Goal: Navigation & Orientation: Find specific page/section

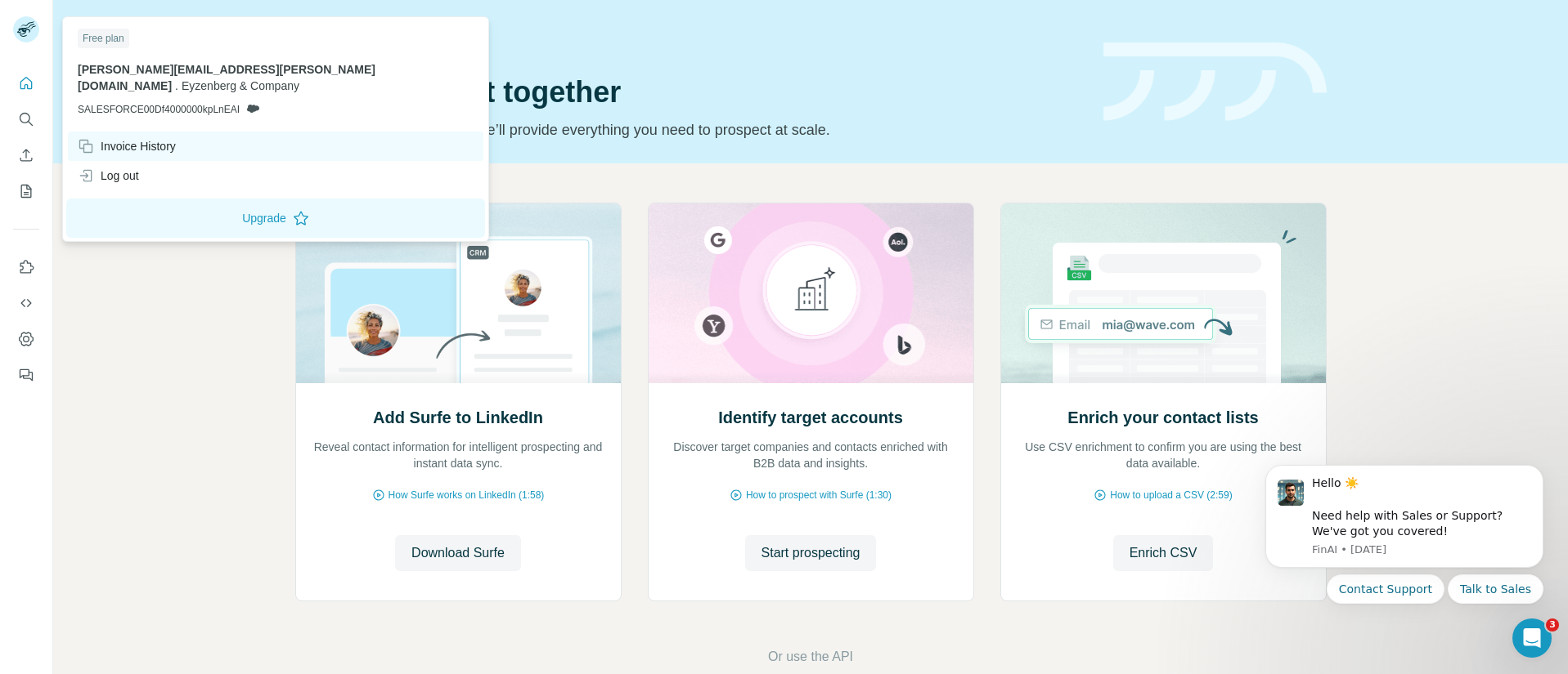
click at [137, 138] on div "Invoice History" at bounding box center [126, 146] width 98 height 17
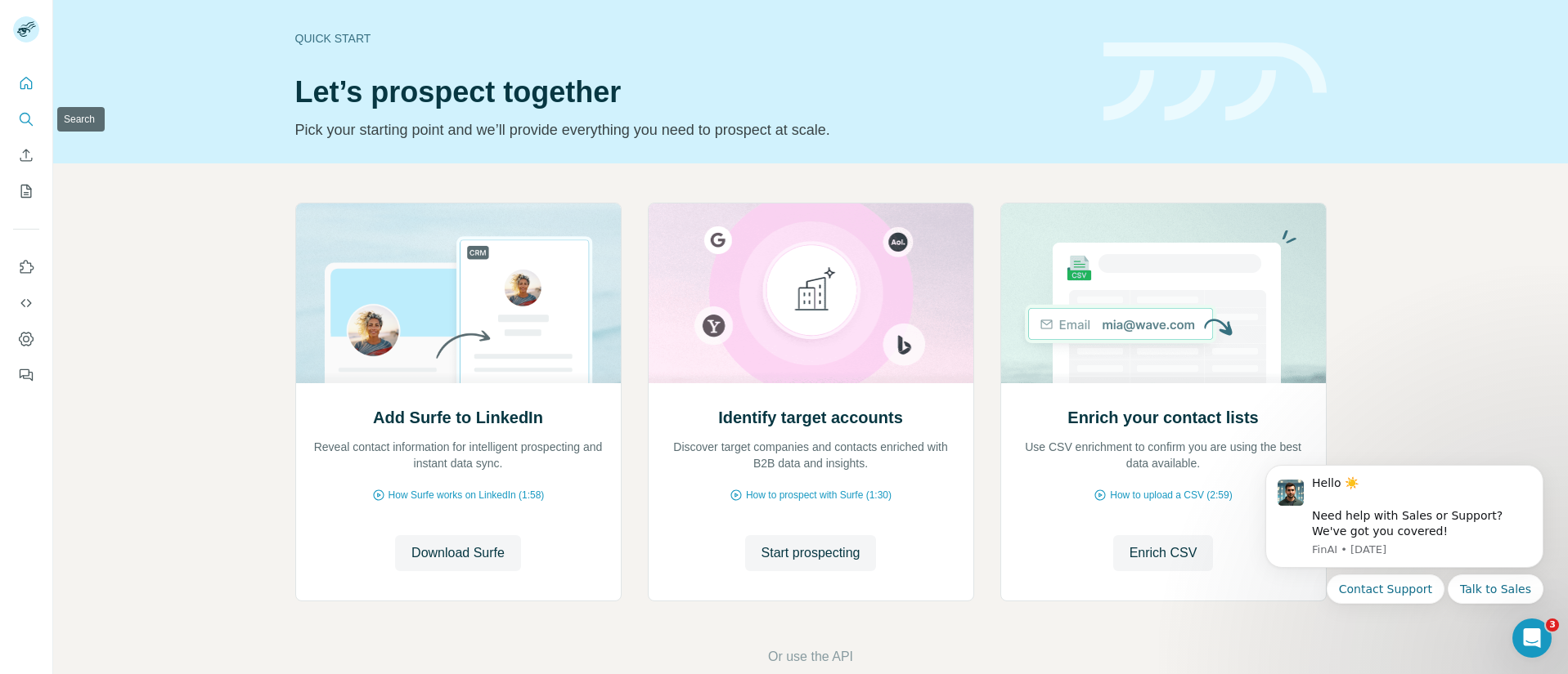
click at [34, 117] on button "Search" at bounding box center [26, 119] width 26 height 29
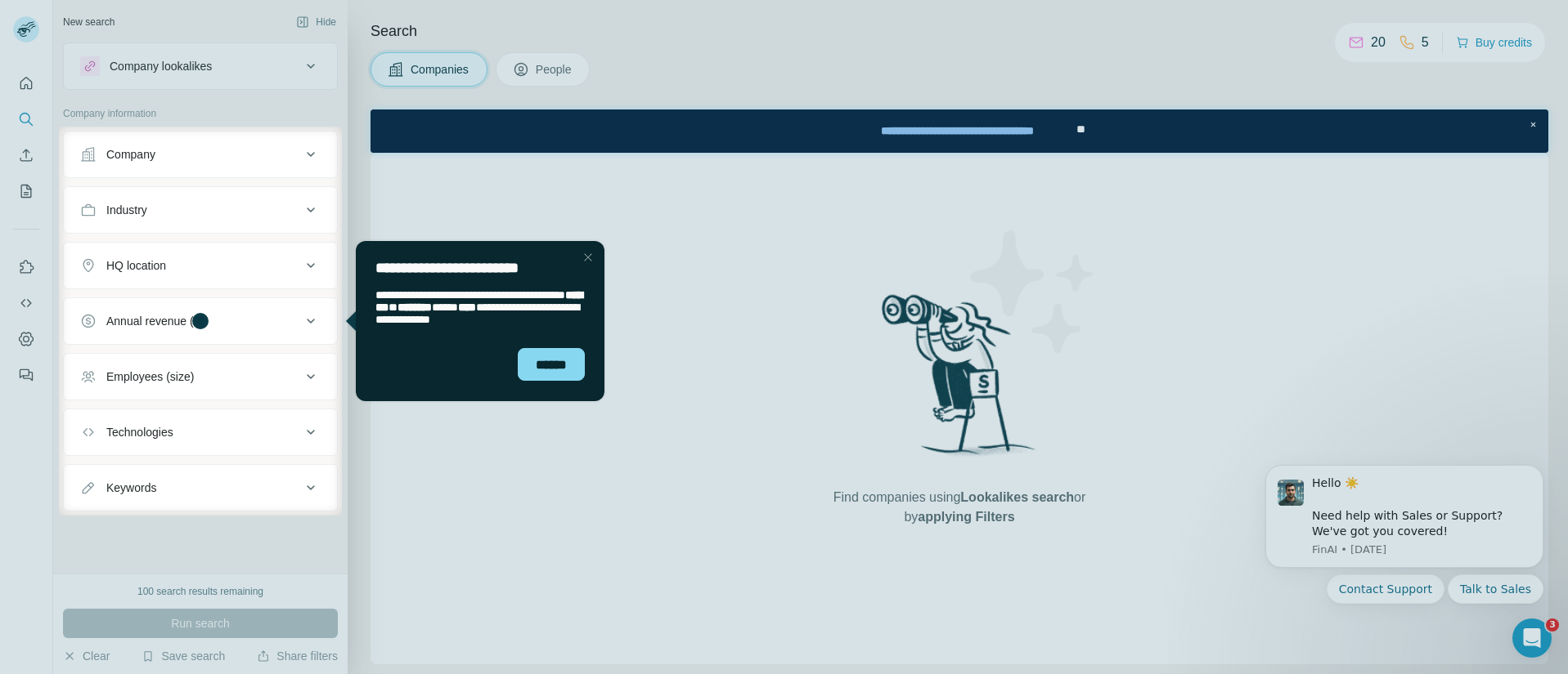
click at [587, 252] on div "Close Step" at bounding box center [587, 257] width 19 height 19
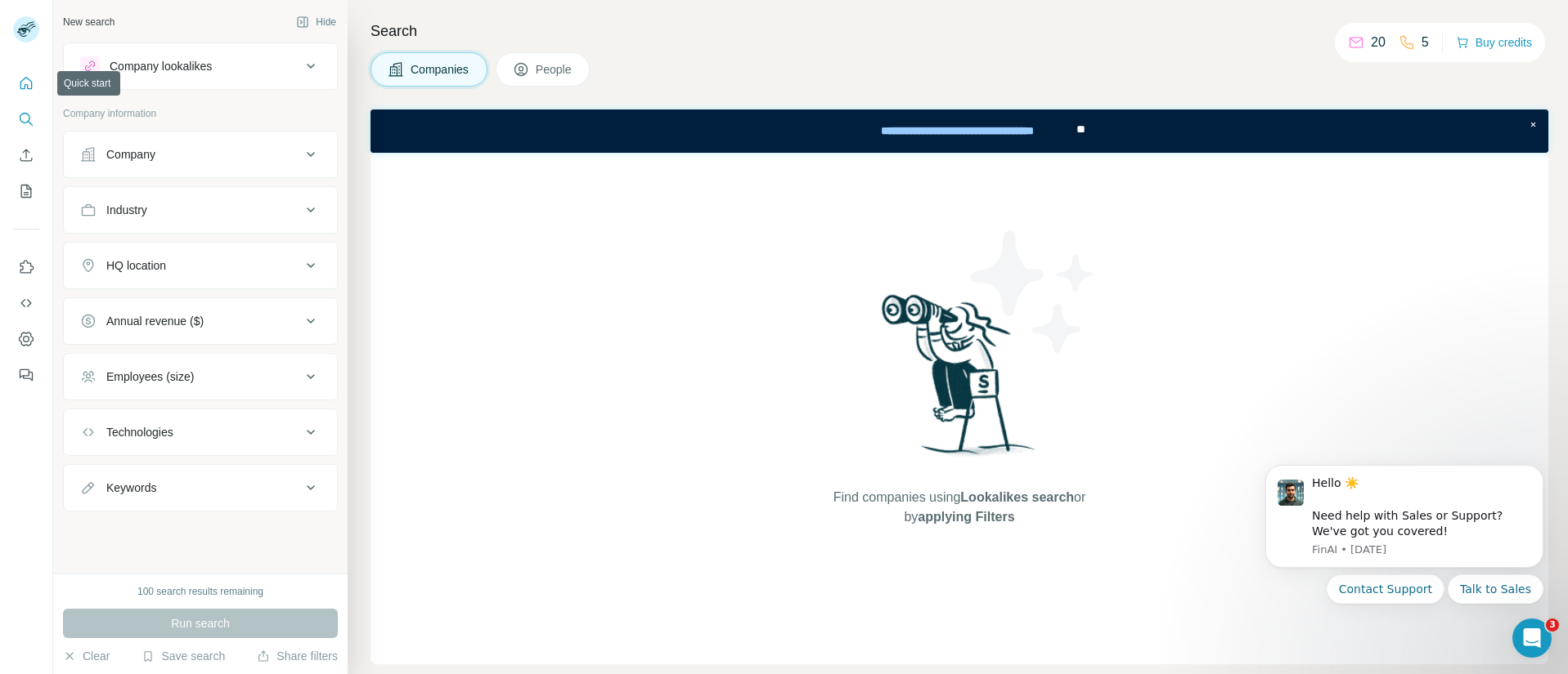
click at [26, 80] on icon "Quick start" at bounding box center [27, 84] width 17 height 17
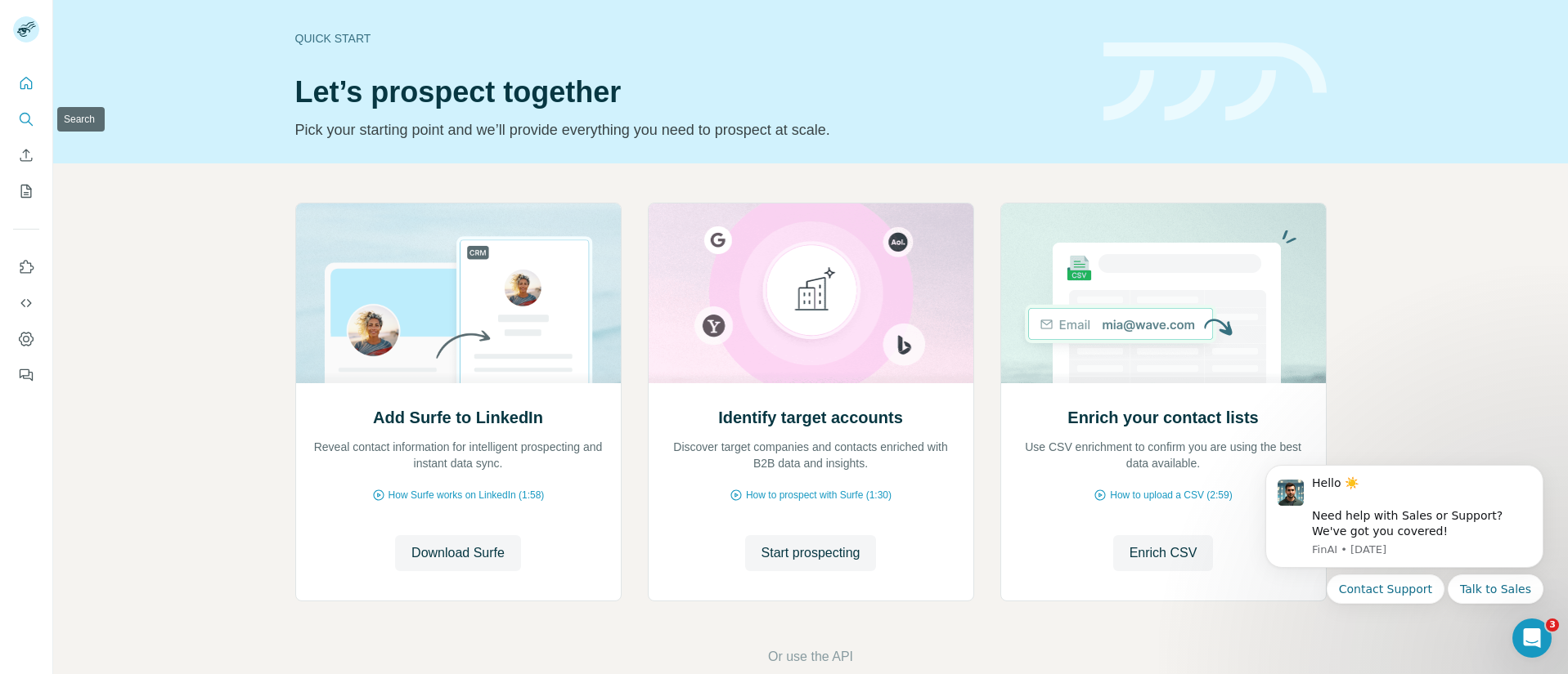
click at [26, 115] on icon "Search" at bounding box center [27, 120] width 17 height 17
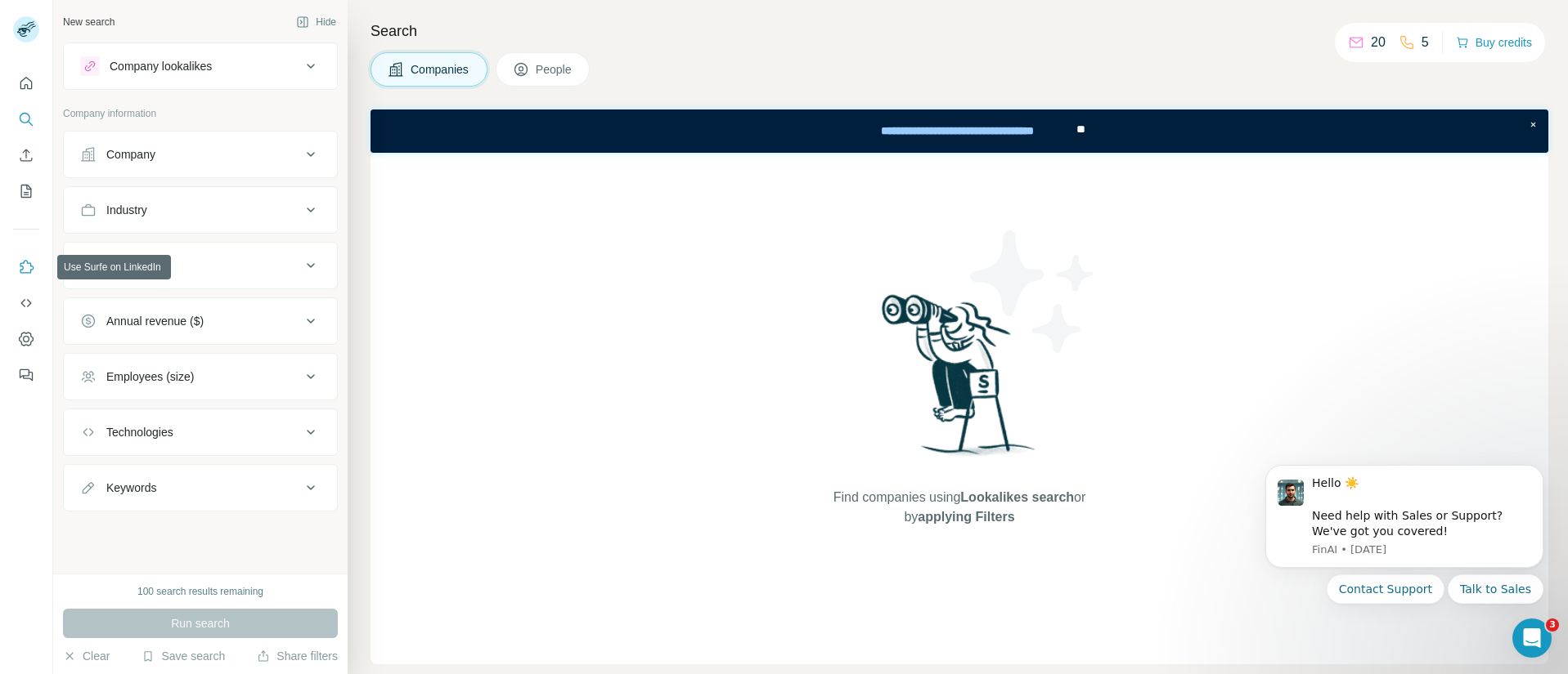
click at [30, 259] on icon "Use Surfe on LinkedIn" at bounding box center [27, 268] width 17 height 17
click at [1523, 635] on icon "Open Intercom Messenger" at bounding box center [1530, 636] width 27 height 27
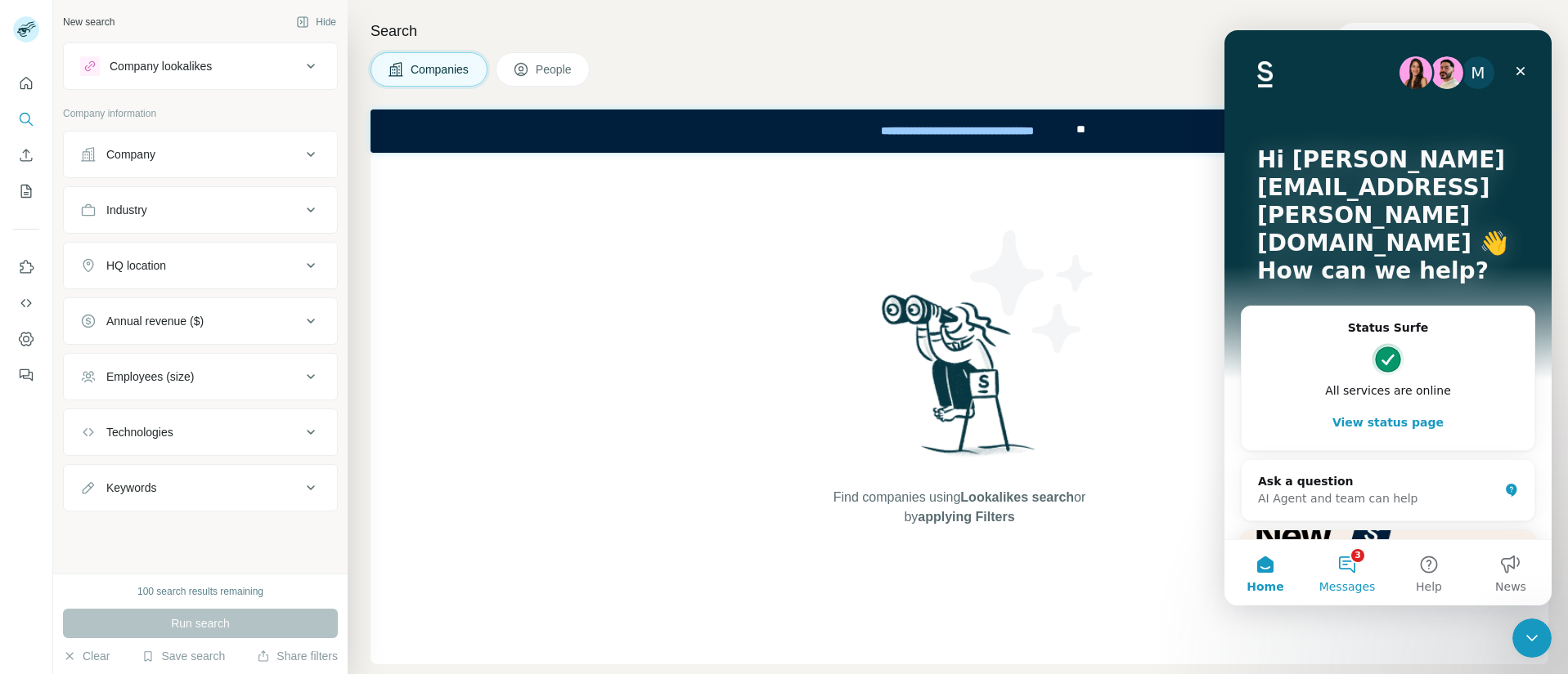
click at [1360, 561] on button "3 Messages" at bounding box center [1347, 573] width 82 height 65
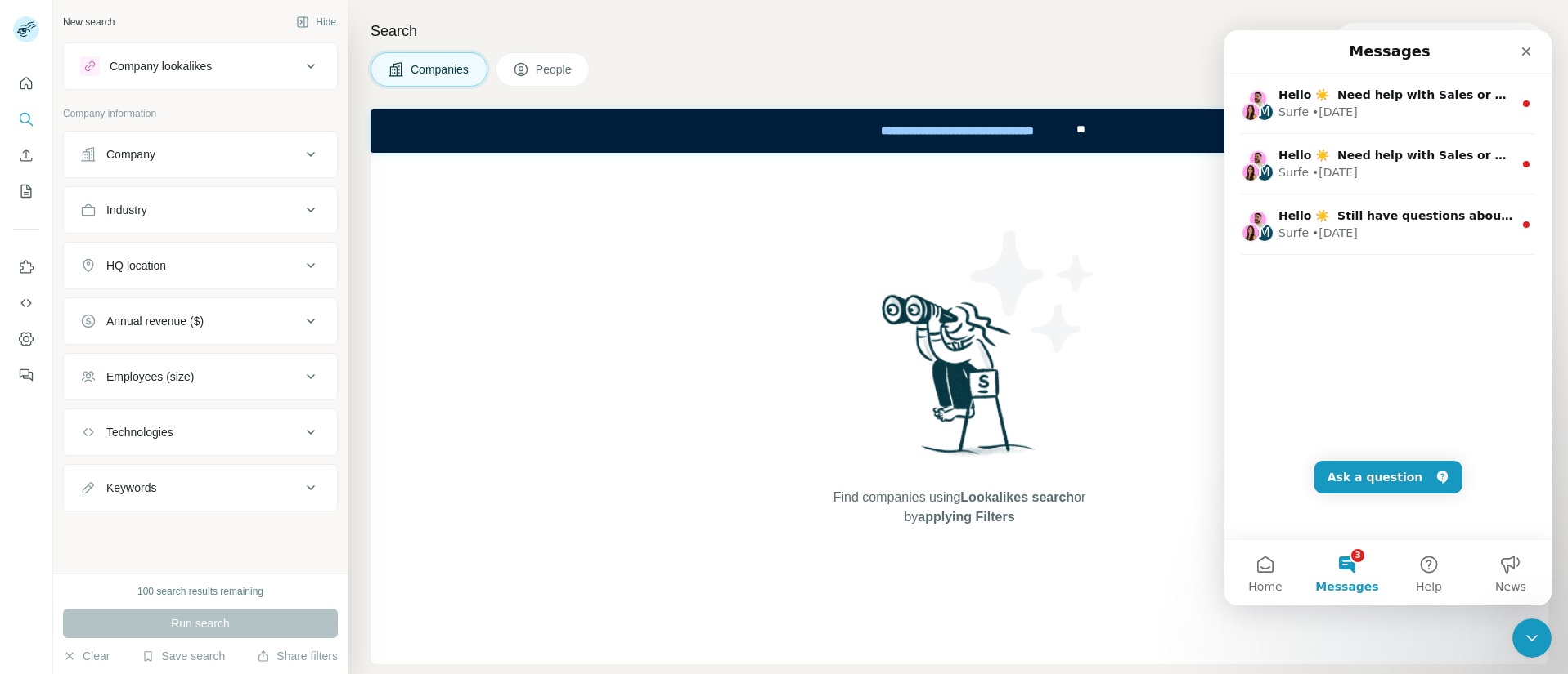
click at [1360, 561] on button "3 Messages" at bounding box center [1347, 573] width 82 height 65
click at [1533, 49] on icon "Close" at bounding box center [1526, 52] width 13 height 13
